Goal: Task Accomplishment & Management: Use online tool/utility

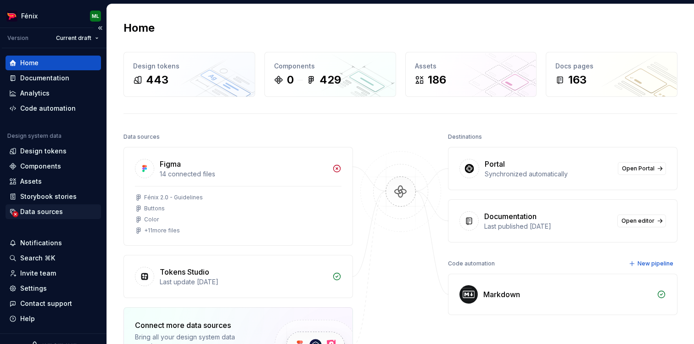
scroll to position [14, 0]
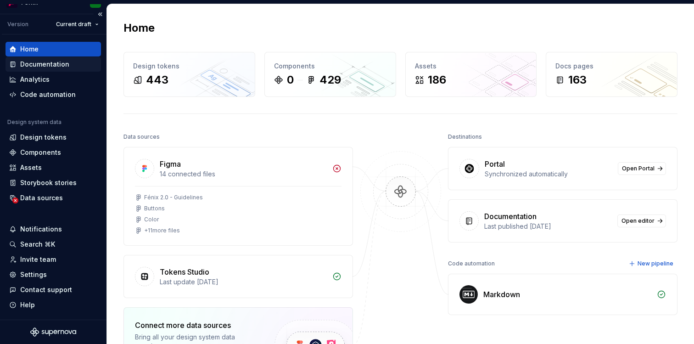
click at [55, 63] on div "Documentation" at bounding box center [44, 64] width 49 height 9
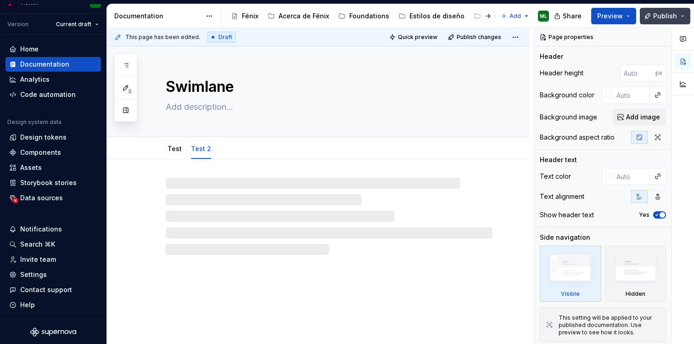
click at [681, 17] on button "Publish" at bounding box center [665, 16] width 50 height 17
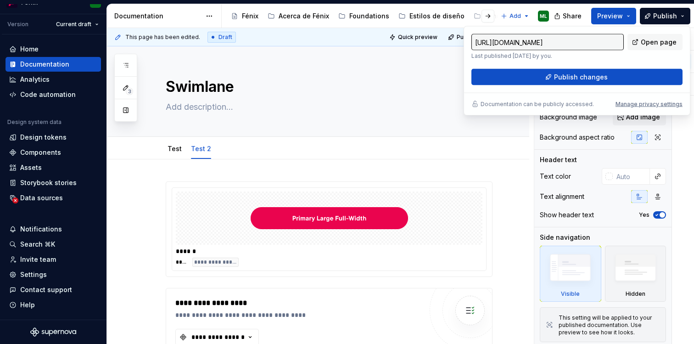
click at [430, 26] on div "Accessibility guide for tree Page tree. Navigate the tree with the arrow keys. …" at bounding box center [389, 16] width 335 height 24
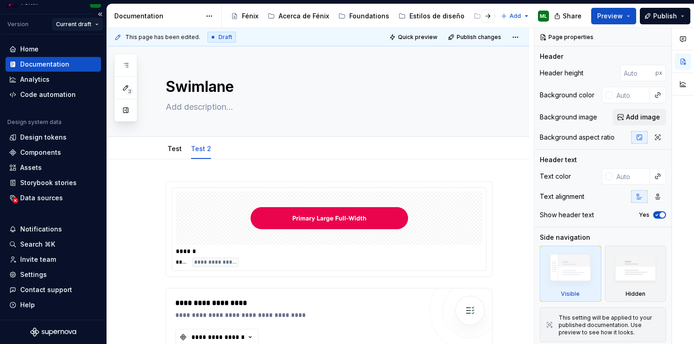
click at [98, 20] on html "Fénix ML Version Current draft Home Documentation Analytics Code automation Des…" at bounding box center [347, 172] width 694 height 344
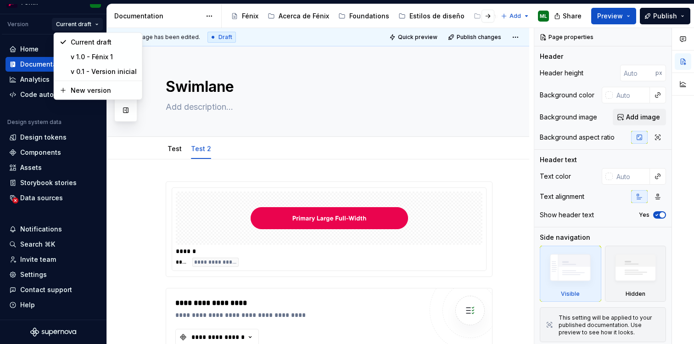
click at [404, 26] on html "Fénix ML Version Current draft Home Documentation Analytics Code automation Des…" at bounding box center [347, 172] width 694 height 344
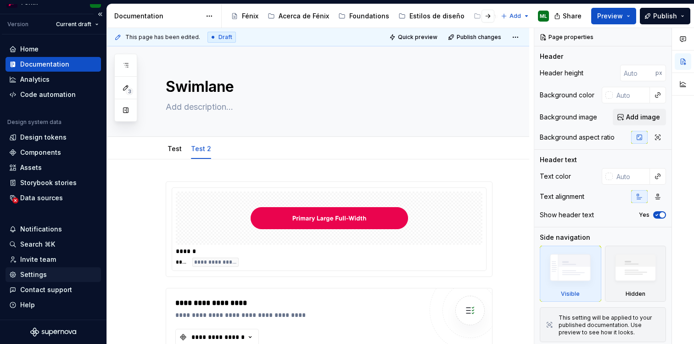
click at [37, 276] on div "Settings" at bounding box center [33, 274] width 27 height 9
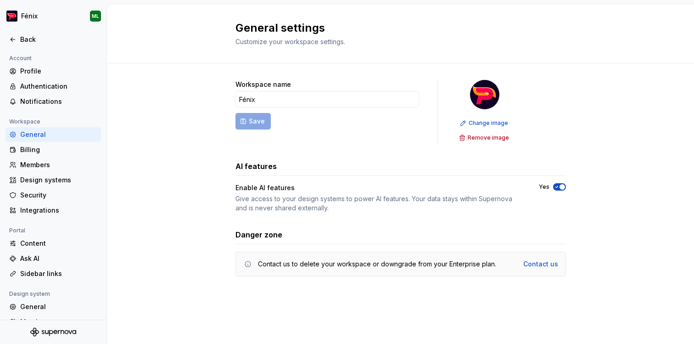
scroll to position [61, 0]
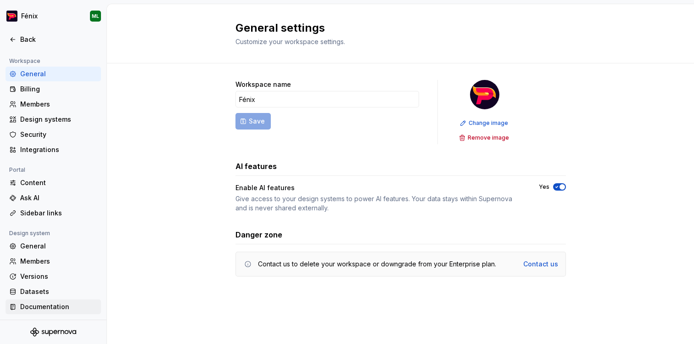
click at [35, 308] on div "Documentation" at bounding box center [58, 306] width 77 height 9
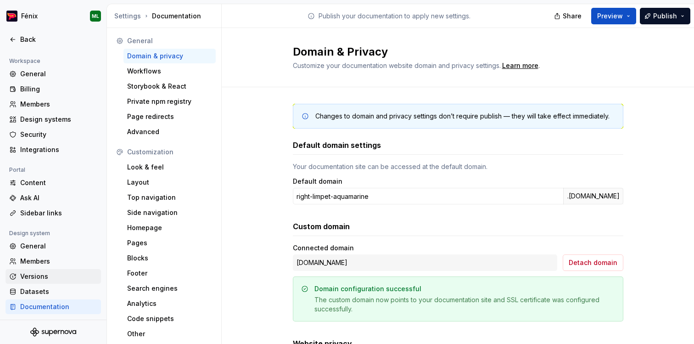
click at [43, 283] on div "Versions" at bounding box center [53, 276] width 95 height 15
click at [45, 273] on div "Versions" at bounding box center [58, 276] width 77 height 9
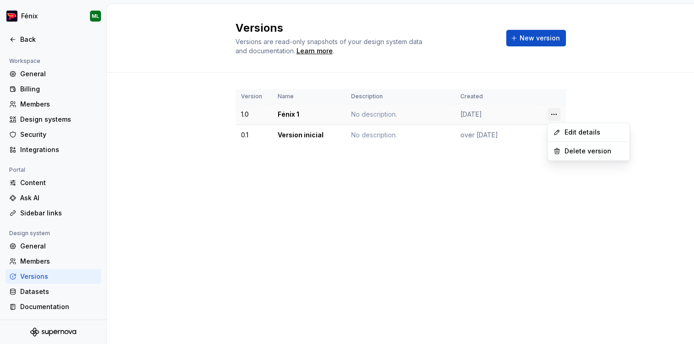
click at [551, 114] on html "Fénix ML Back Account Profile Authentication Notifications Workspace General Bi…" at bounding box center [347, 172] width 694 height 344
click at [508, 173] on html "Fénix ML Back Account Profile Authentication Notifications Workspace General Bi…" at bounding box center [347, 172] width 694 height 344
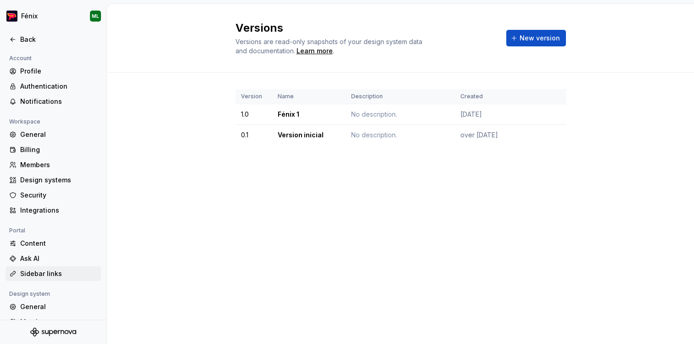
scroll to position [61, 0]
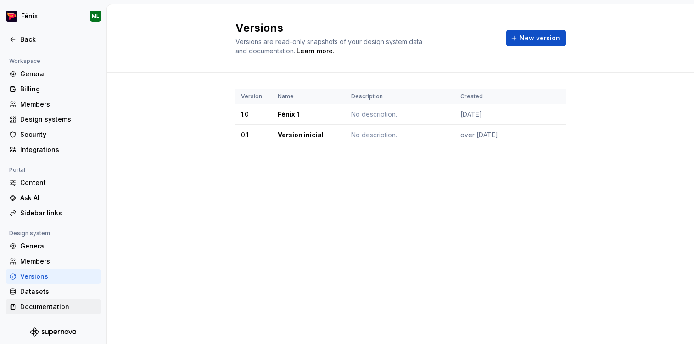
click at [46, 309] on div "Documentation" at bounding box center [58, 306] width 77 height 9
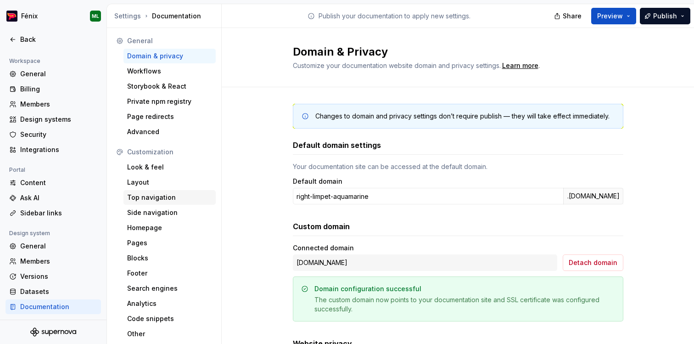
click at [154, 198] on div "Top navigation" at bounding box center [169, 197] width 85 height 9
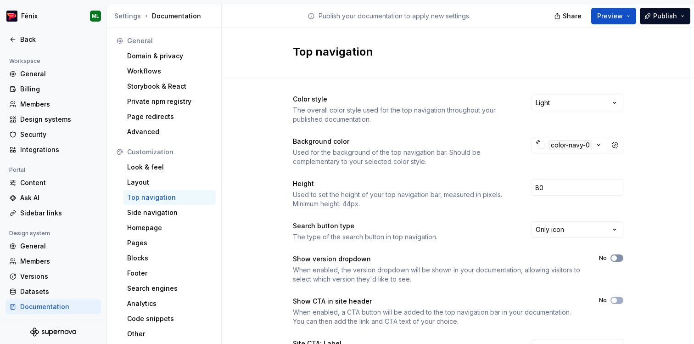
click at [618, 258] on button "No" at bounding box center [616, 257] width 13 height 7
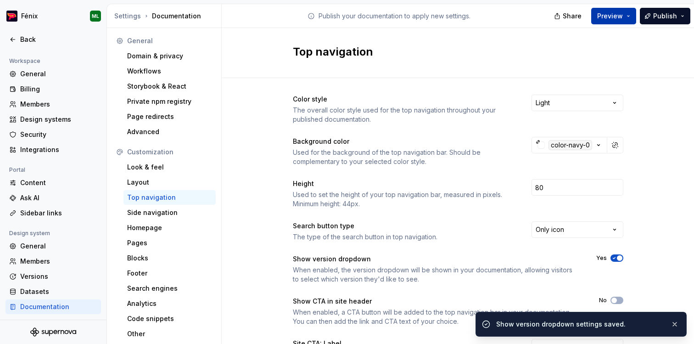
click at [615, 17] on span "Preview" at bounding box center [610, 15] width 26 height 9
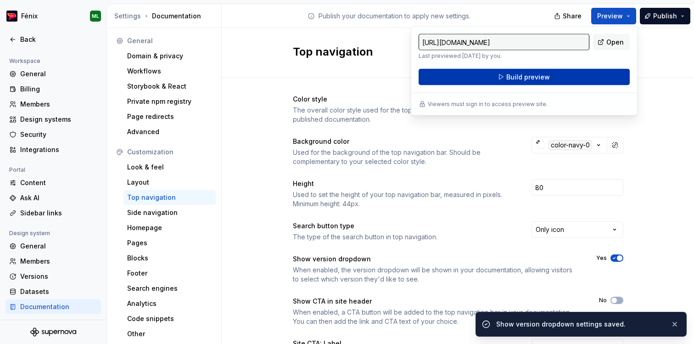
click at [553, 79] on button "Build preview" at bounding box center [523, 77] width 211 height 17
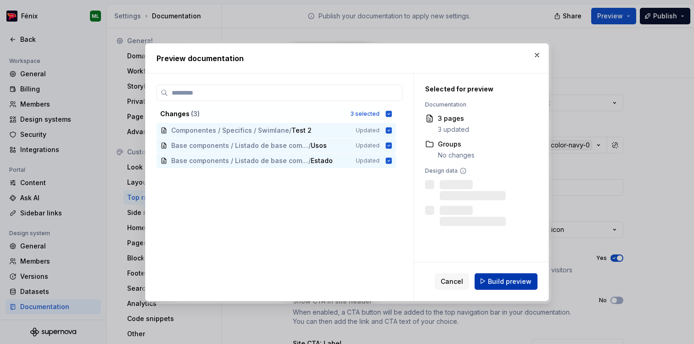
click at [487, 274] on button "Build preview" at bounding box center [505, 281] width 63 height 17
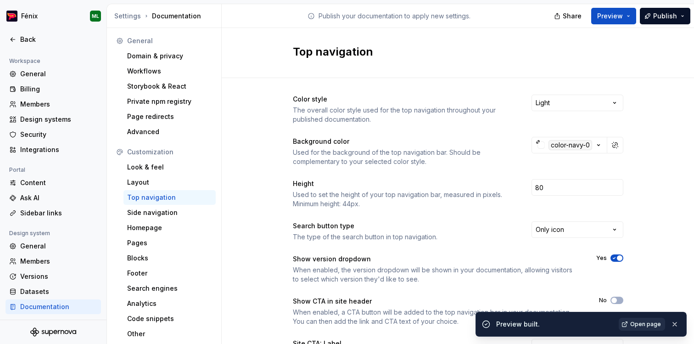
click at [648, 326] on span "Open page" at bounding box center [645, 323] width 31 height 7
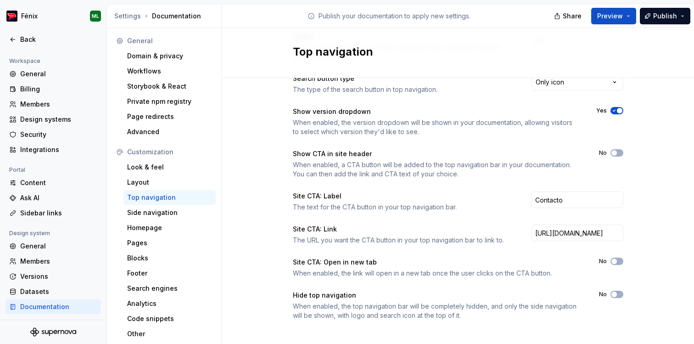
scroll to position [154, 0]
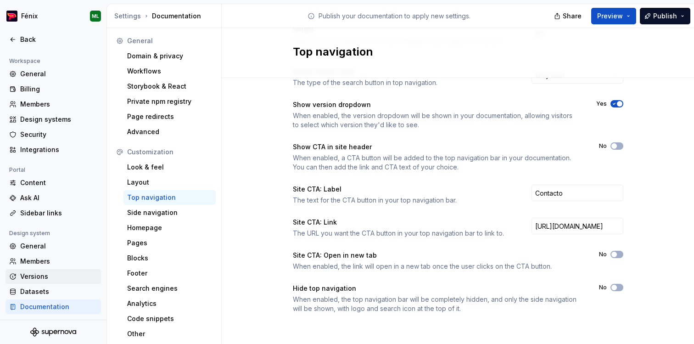
click at [39, 277] on div "Versions" at bounding box center [58, 276] width 77 height 9
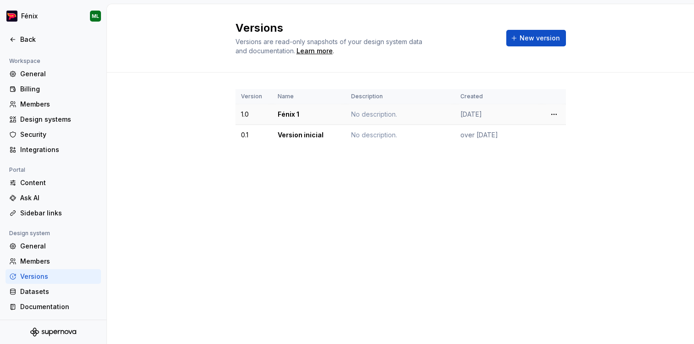
click at [327, 110] on td "Fénix 1" at bounding box center [308, 114] width 73 height 21
click at [295, 113] on td "Fénix 1" at bounding box center [308, 114] width 73 height 21
click at [553, 113] on html "Fénix ML Back Account Profile Authentication Notifications Workspace General Bi…" at bounding box center [347, 172] width 694 height 344
click at [449, 183] on html "Fénix ML Back Account Profile Authentication Notifications Workspace General Bi…" at bounding box center [347, 172] width 694 height 344
click at [551, 115] on html "Fénix ML Back Account Profile Authentication Notifications Workspace General Bi…" at bounding box center [347, 172] width 694 height 344
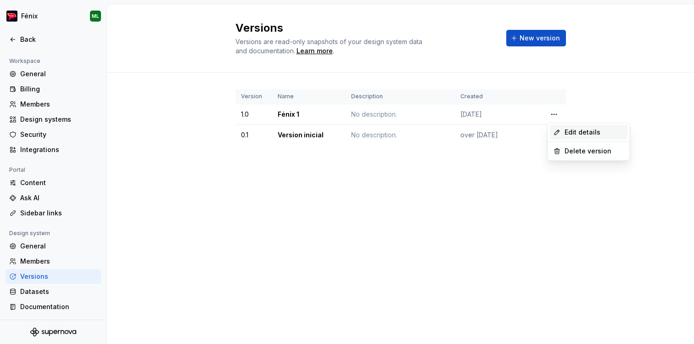
click at [569, 134] on div "Edit details" at bounding box center [594, 132] width 60 height 9
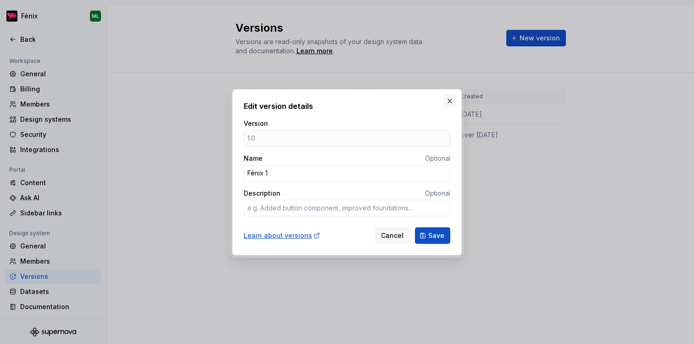
click at [448, 97] on button "button" at bounding box center [449, 101] width 13 height 13
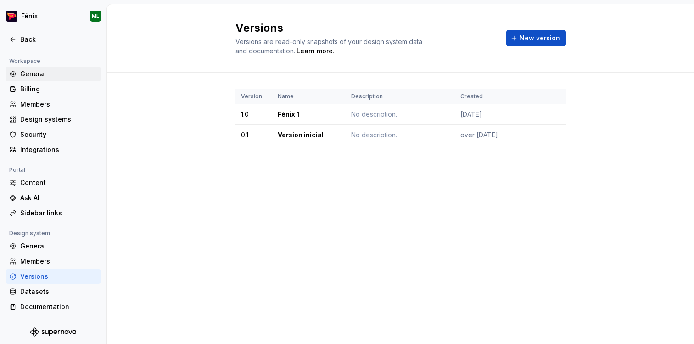
click at [56, 73] on div "General" at bounding box center [58, 73] width 77 height 9
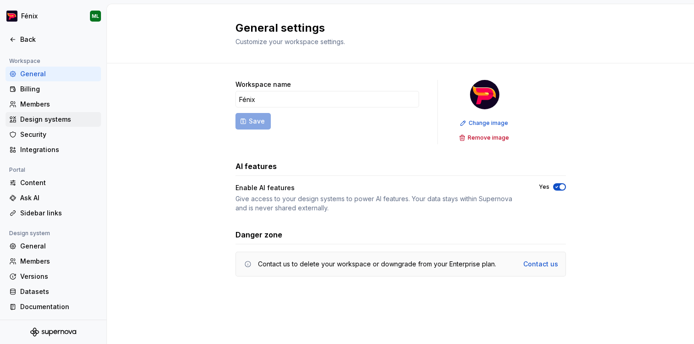
click at [54, 117] on div "Design systems" at bounding box center [58, 119] width 77 height 9
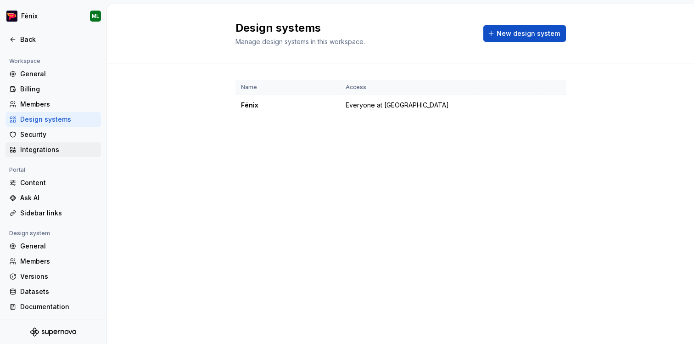
click at [40, 151] on div "Integrations" at bounding box center [58, 149] width 77 height 9
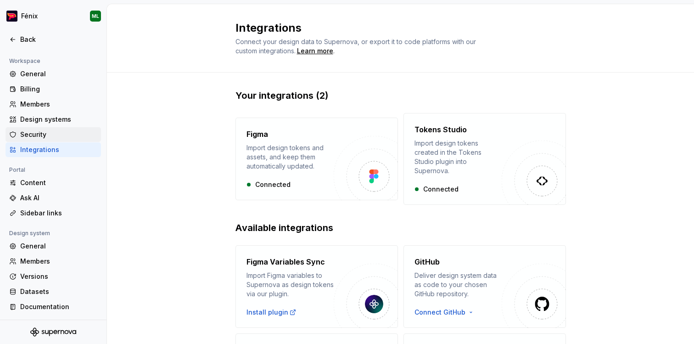
click at [50, 131] on div "Security" at bounding box center [58, 134] width 77 height 9
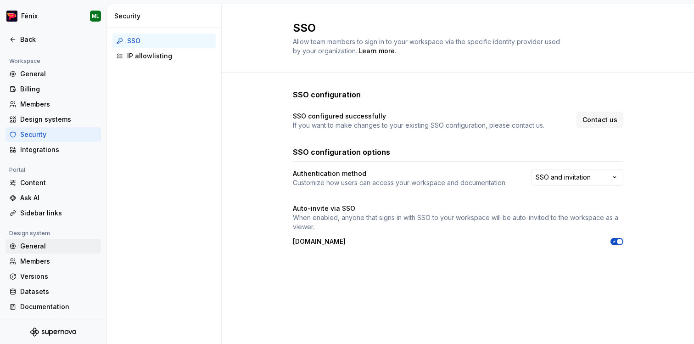
click at [37, 247] on div "General" at bounding box center [58, 245] width 77 height 9
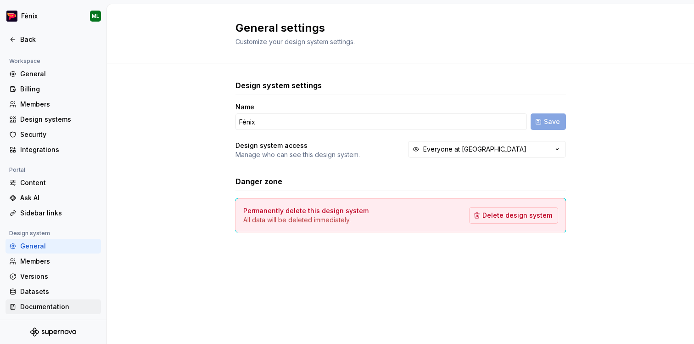
click at [32, 310] on div "Documentation" at bounding box center [58, 306] width 77 height 9
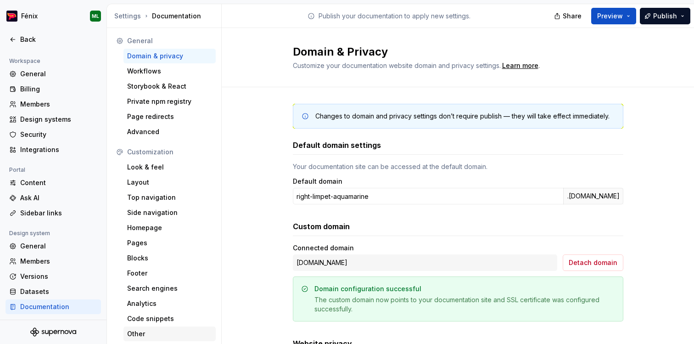
click at [147, 332] on div "Other" at bounding box center [169, 333] width 85 height 9
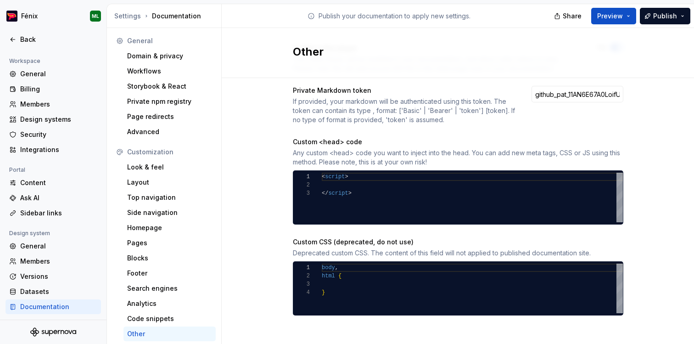
scroll to position [53, 0]
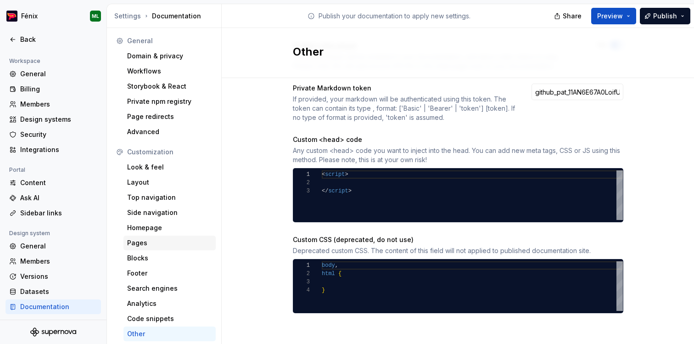
click at [185, 238] on div "Pages" at bounding box center [169, 242] width 85 height 9
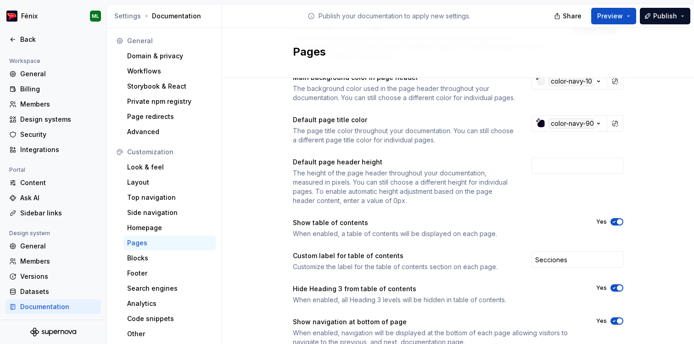
scroll to position [158, 0]
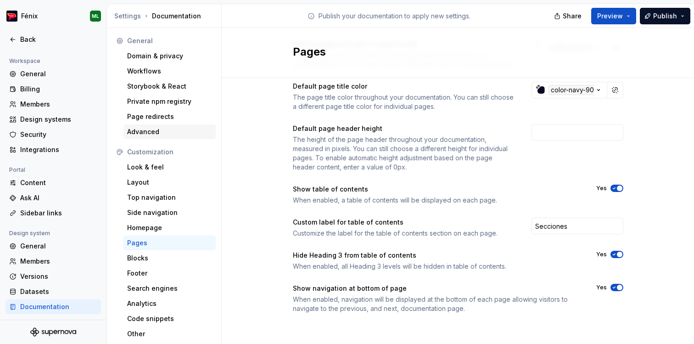
click at [156, 129] on div "Advanced" at bounding box center [169, 131] width 85 height 9
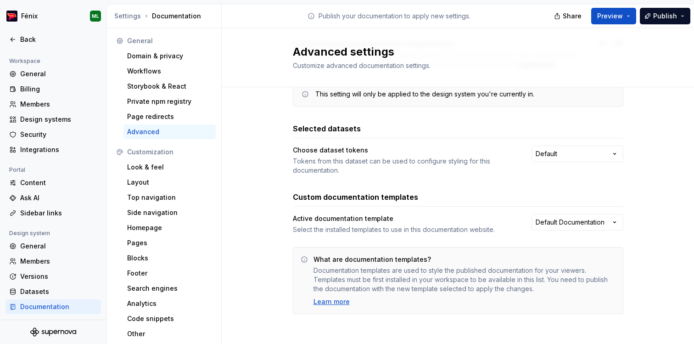
scroll to position [88, 0]
click at [600, 217] on html "Fénix ML Back Account Profile Authentication Notifications Workspace General Bi…" at bounding box center [347, 172] width 694 height 344
click at [477, 200] on html "Fénix ML Back Account Profile Authentication Notifications Workspace General Bi…" at bounding box center [347, 172] width 694 height 344
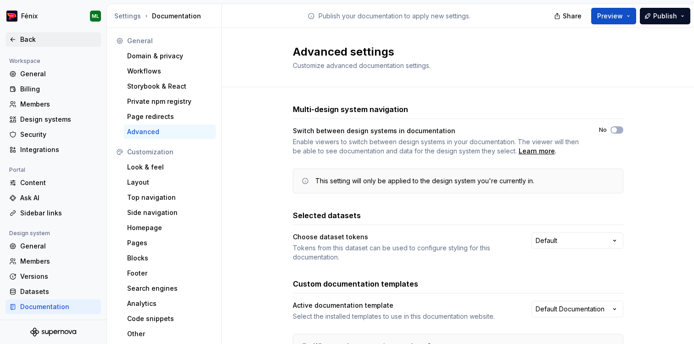
click at [22, 36] on div "Back" at bounding box center [58, 39] width 77 height 9
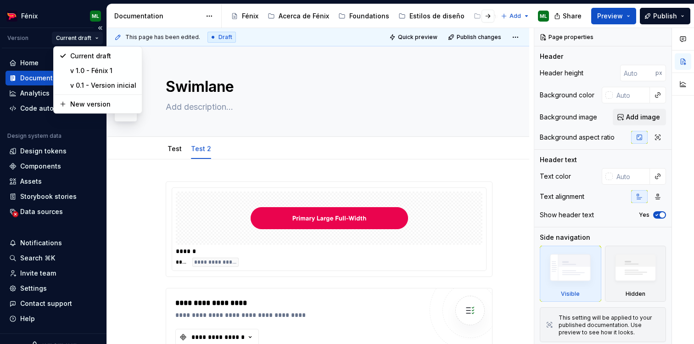
click at [91, 36] on html "Fénix ML Version Current draft Home Documentation Analytics Code automation Des…" at bounding box center [347, 172] width 694 height 344
click at [290, 93] on html "Fénix ML Version Current draft Home Documentation Analytics Code automation Des…" at bounding box center [347, 172] width 694 height 344
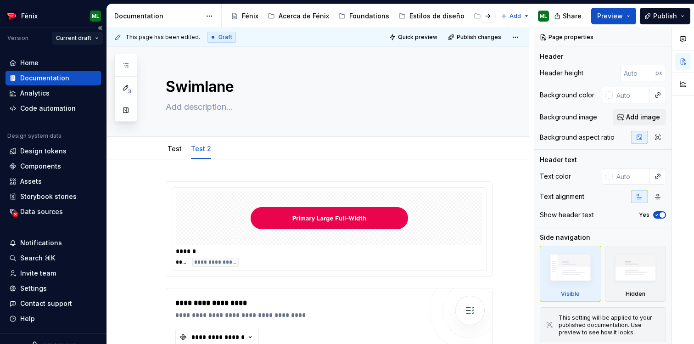
click at [88, 36] on html "Fénix ML Version Current draft Home Documentation Analytics Code automation Des…" at bounding box center [347, 172] width 694 height 344
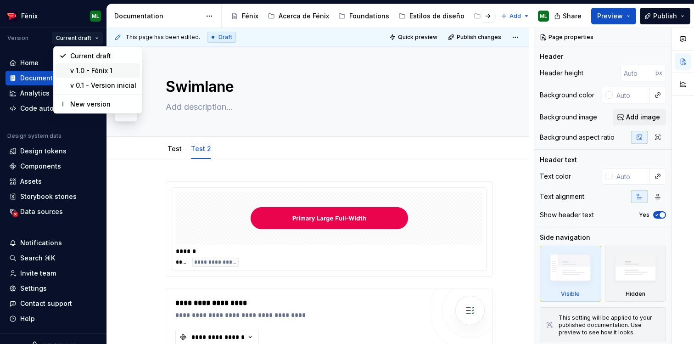
click at [113, 68] on div "v 1.0 - Fénix 1" at bounding box center [103, 70] width 66 height 9
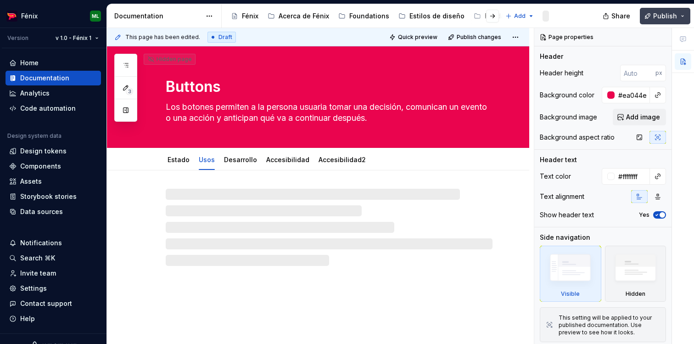
click at [677, 17] on button "Publish" at bounding box center [665, 16] width 50 height 17
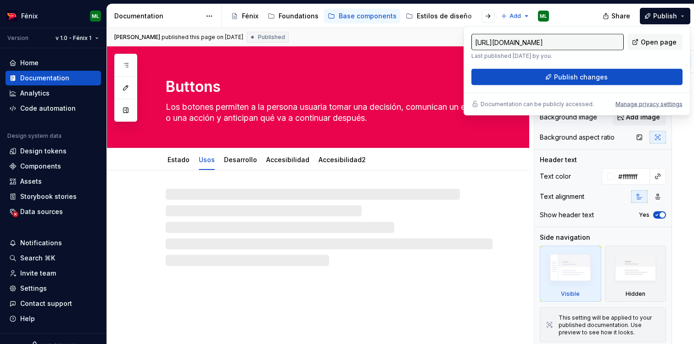
click at [474, 172] on div at bounding box center [318, 217] width 422 height 95
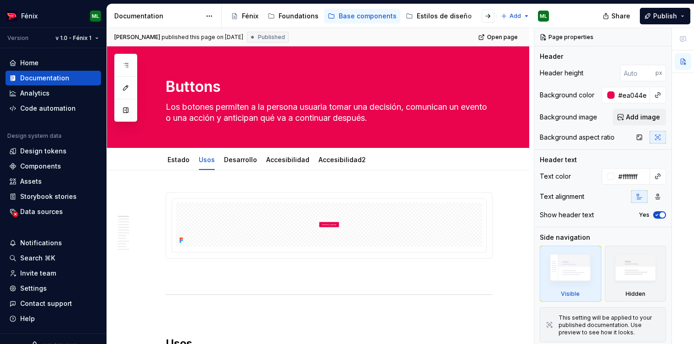
click at [256, 33] on icon at bounding box center [252, 36] width 7 height 7
click at [667, 17] on span "Publish" at bounding box center [665, 15] width 24 height 9
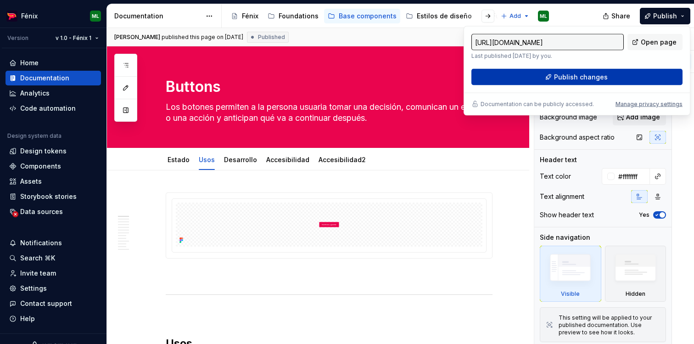
click at [579, 75] on span "Publish changes" at bounding box center [581, 76] width 54 height 9
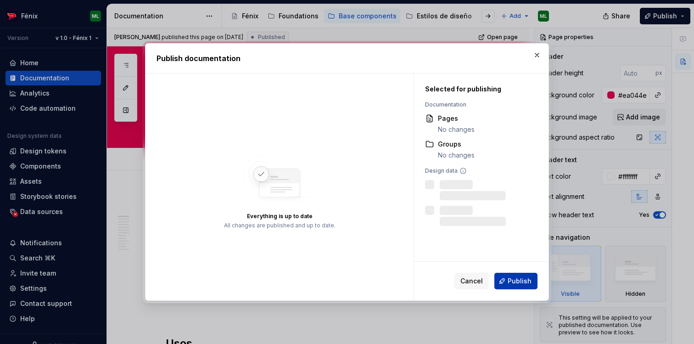
click at [511, 282] on span "Publish" at bounding box center [519, 280] width 24 height 9
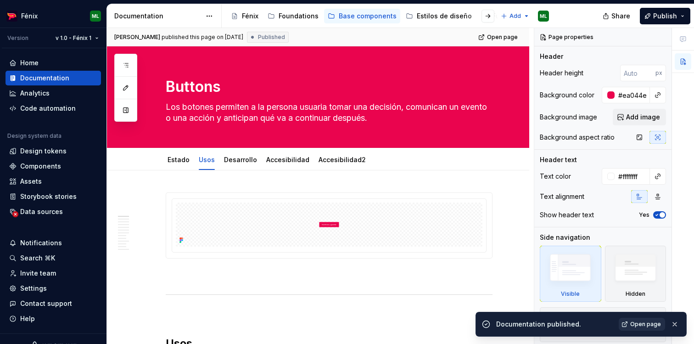
click at [639, 324] on span "Open page" at bounding box center [645, 323] width 31 height 7
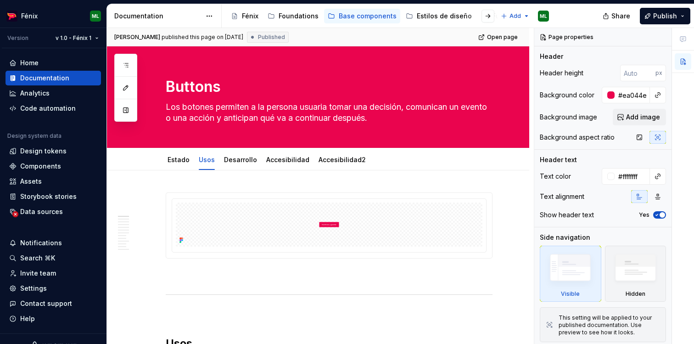
type textarea "*"
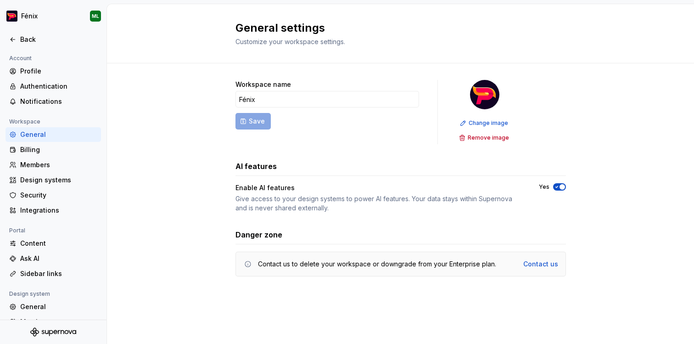
scroll to position [61, 0]
